Goal: Task Accomplishment & Management: Complete application form

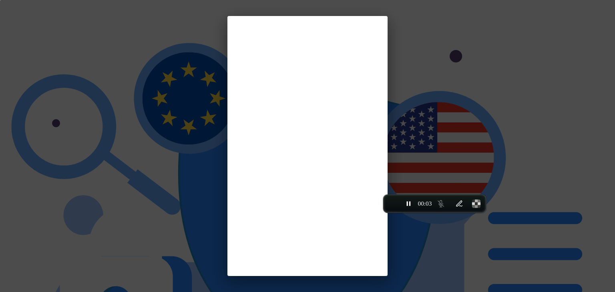
click at [513, 153] on body "Licensed and Regulated We are a licensed crypto asset service provider in the […" at bounding box center [307, 265] width 609 height 524
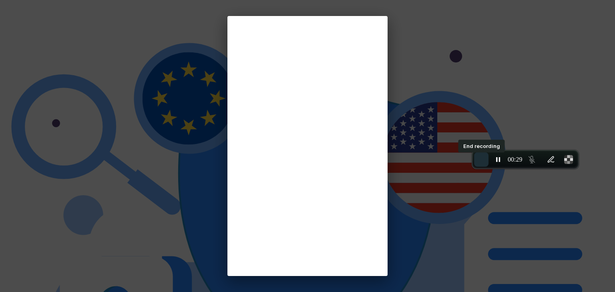
click at [478, 164] on button "End recording" at bounding box center [481, 160] width 14 height 14
click at [481, 160] on span "End recording" at bounding box center [481, 160] width 0 height 0
click at [477, 150] on div "End recording 00:33" at bounding box center [525, 159] width 107 height 19
click at [481, 160] on span "End recording" at bounding box center [481, 160] width 0 height 0
